Goal: Information Seeking & Learning: Compare options

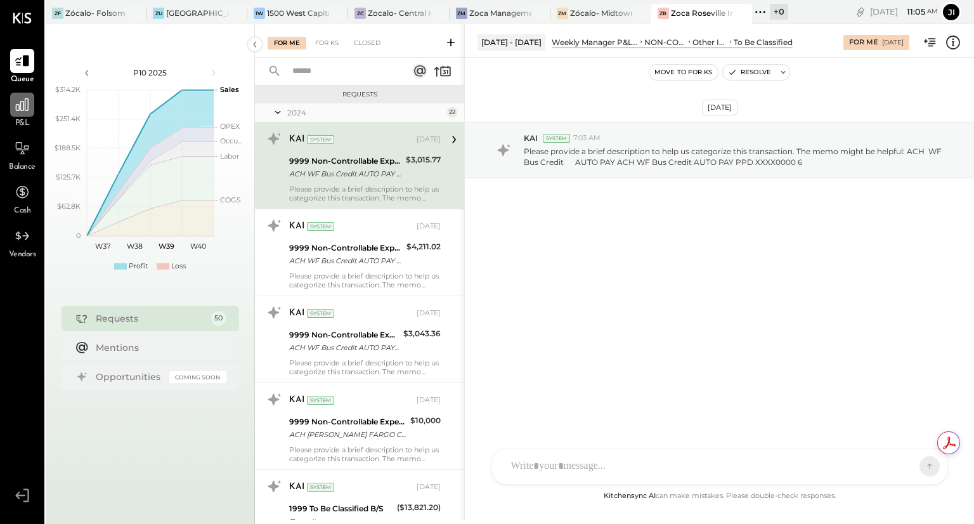
click at [25, 109] on icon at bounding box center [22, 104] width 16 height 16
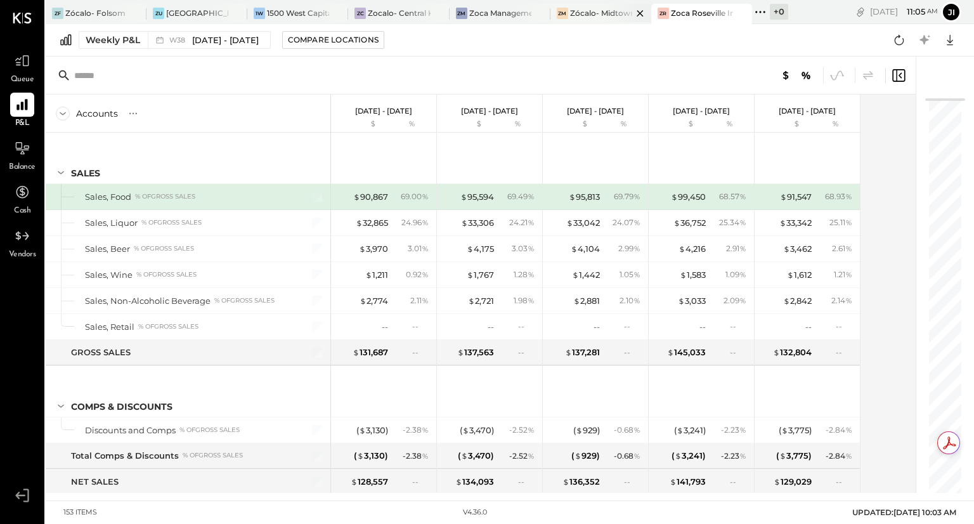
click at [574, 11] on div "Zócalo- Midtown (Zoca Inc.)" at bounding box center [601, 13] width 62 height 11
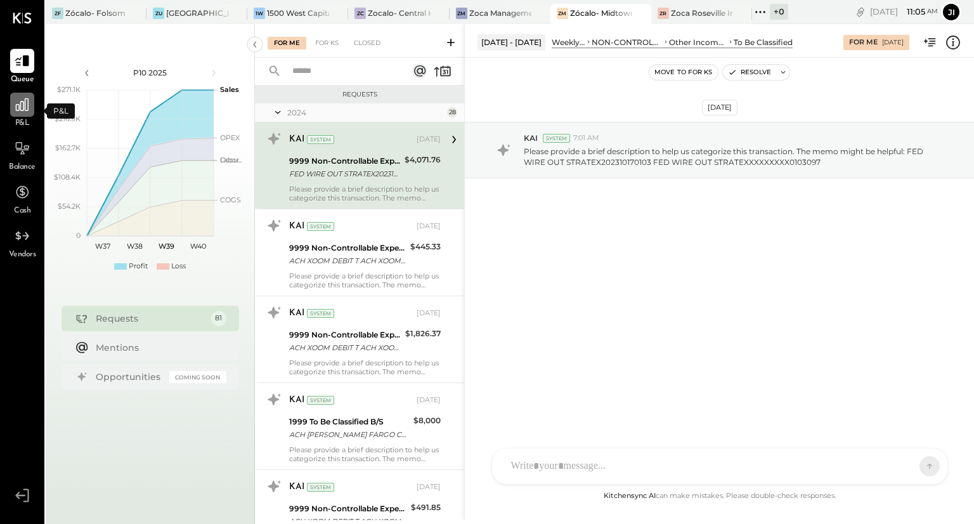
click at [20, 110] on icon at bounding box center [22, 104] width 16 height 16
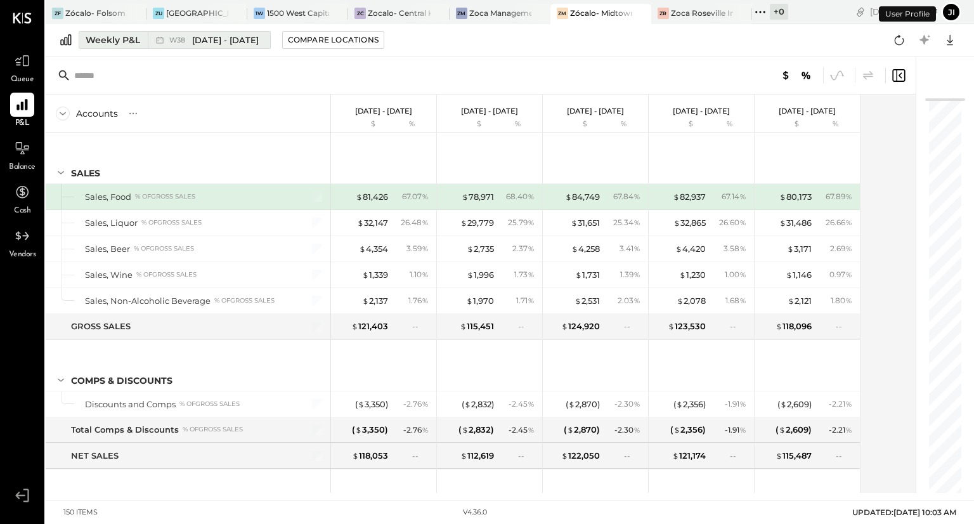
click at [105, 44] on div "Weekly P&L" at bounding box center [113, 40] width 55 height 13
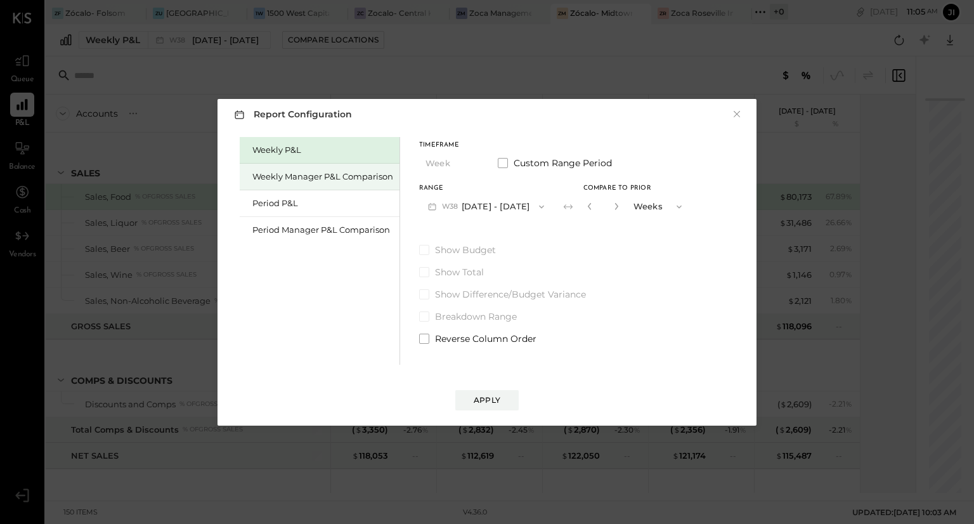
click at [294, 171] on div "Weekly Manager P&L Comparison" at bounding box center [322, 177] width 141 height 12
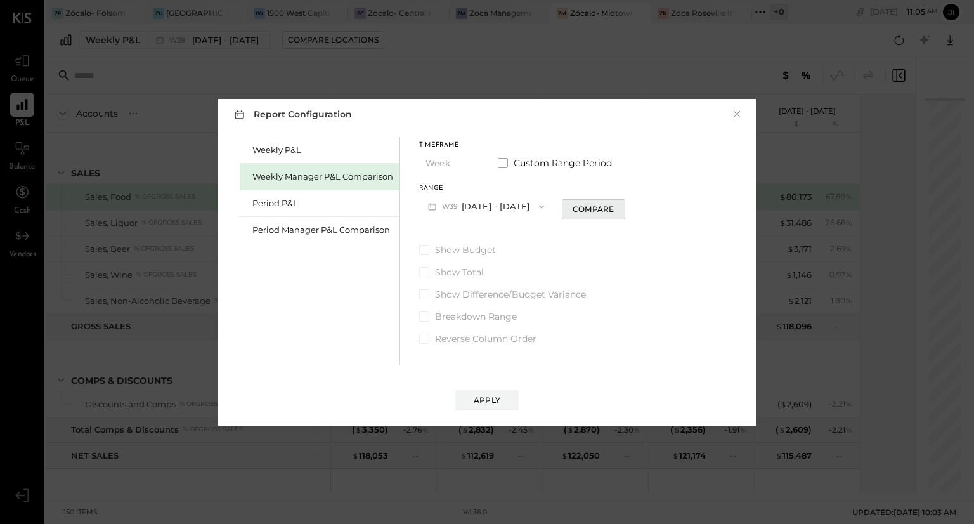
click at [579, 206] on div "Compare" at bounding box center [593, 209] width 41 height 11
click at [618, 207] on icon "button" at bounding box center [615, 206] width 3 height 7
click at [619, 209] on icon "button" at bounding box center [616, 206] width 8 height 8
type input "*"
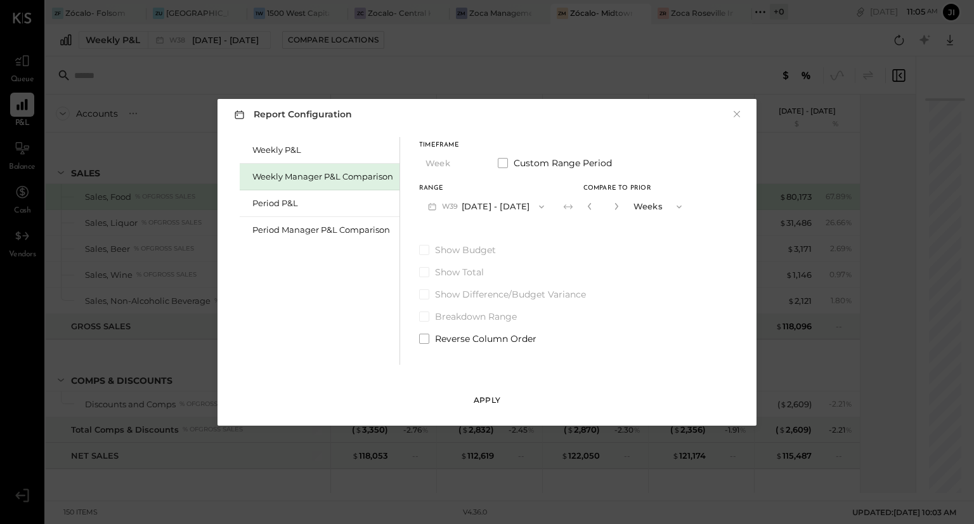
click at [491, 395] on div "Apply" at bounding box center [487, 399] width 27 height 11
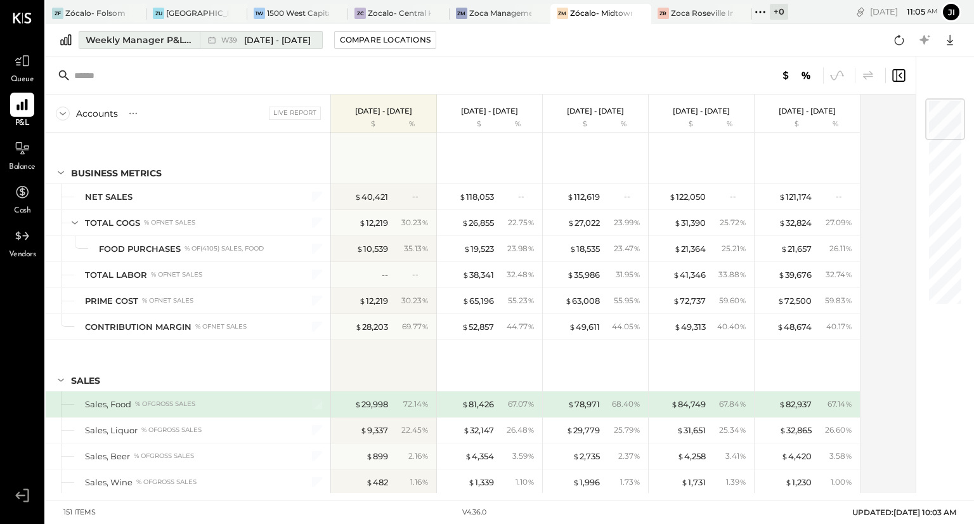
click at [277, 39] on span "[DATE] - [DATE]" at bounding box center [277, 40] width 67 height 12
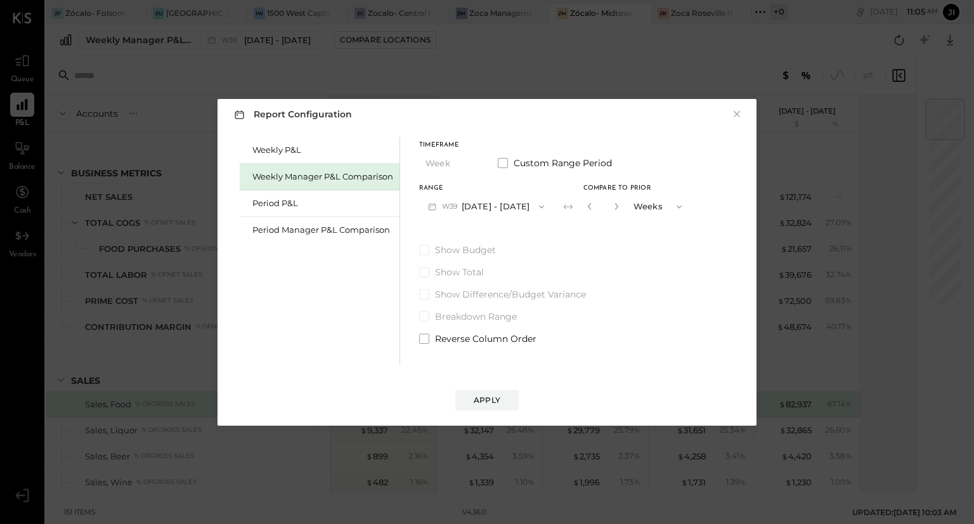
click at [459, 207] on span "W39" at bounding box center [452, 207] width 20 height 10
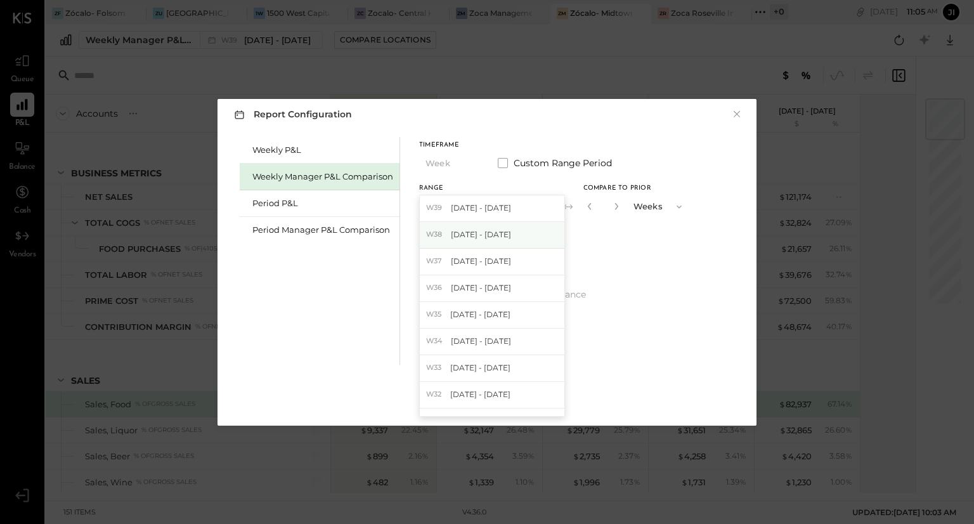
click at [456, 232] on span "[DATE] - [DATE]" at bounding box center [481, 234] width 60 height 11
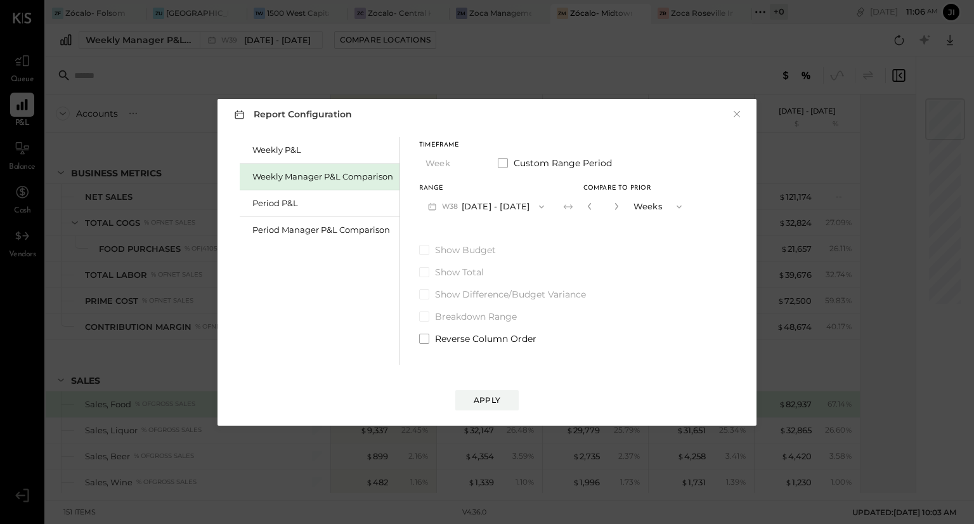
click at [674, 205] on icon "button" at bounding box center [679, 207] width 10 height 10
click at [664, 227] on div "Years" at bounding box center [659, 228] width 62 height 23
click at [586, 208] on icon "button" at bounding box center [590, 206] width 8 height 8
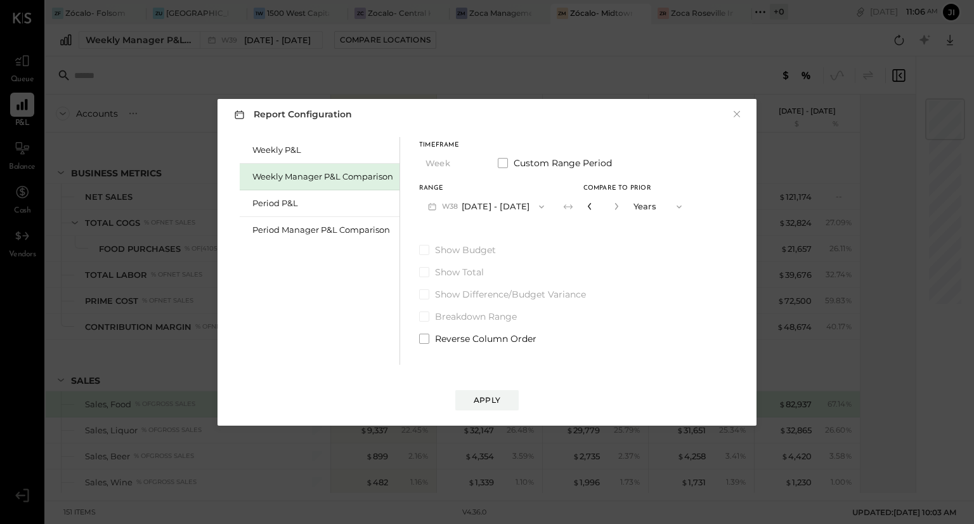
type input "*"
click at [428, 295] on span at bounding box center [424, 294] width 10 height 10
click at [477, 398] on div "Apply" at bounding box center [487, 399] width 27 height 11
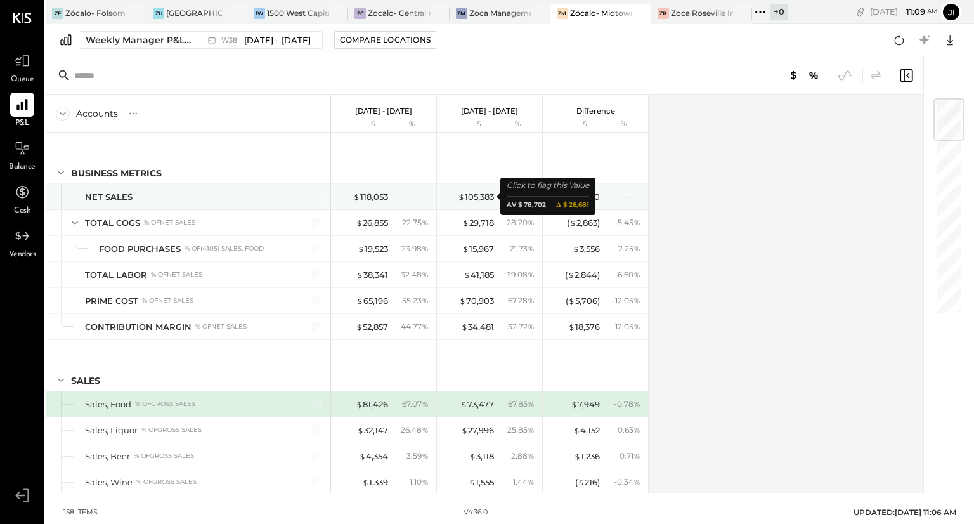
drag, startPoint x: 481, startPoint y: 193, endPoint x: 709, endPoint y: 134, distance: 236.5
click at [709, 134] on div "Accounts S % GL [DATE] - [DATE] $ % [DATE] - [DATE] $ % Difference $ % BUSINESS…" at bounding box center [485, 293] width 879 height 398
drag, startPoint x: 504, startPoint y: 195, endPoint x: 462, endPoint y: 200, distance: 42.7
click at [462, 200] on div "$ 105,383 --" at bounding box center [490, 196] width 95 height 25
